Goal: Find contact information: Find contact information

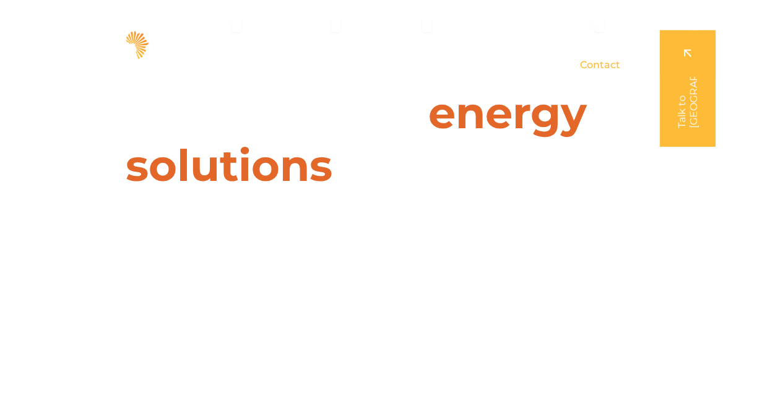
click at [599, 65] on span "Contact" at bounding box center [599, 65] width 40 height 15
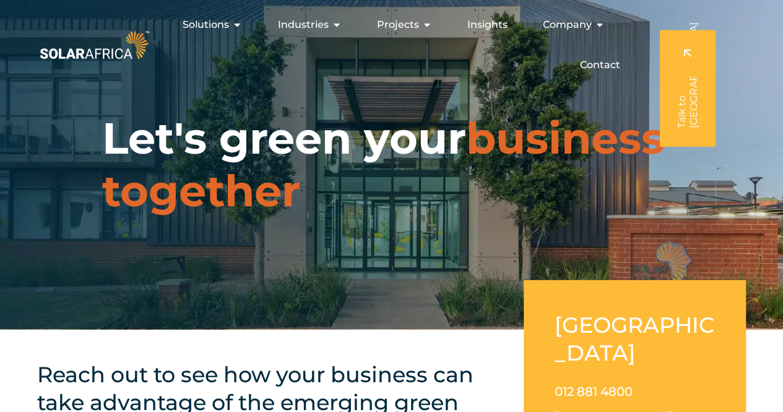
click at [97, 48] on img at bounding box center [94, 45] width 115 height 35
